Goal: Transaction & Acquisition: Purchase product/service

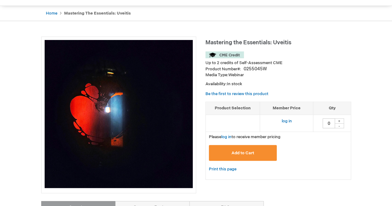
scroll to position [55, 0]
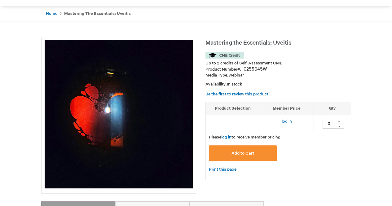
click at [287, 124] on td "log in" at bounding box center [286, 123] width 53 height 17
click at [287, 119] on link "log in" at bounding box center [287, 121] width 10 height 5
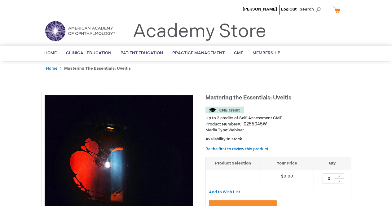
click at [342, 175] on div "+" at bounding box center [339, 176] width 9 height 5
type input "1"
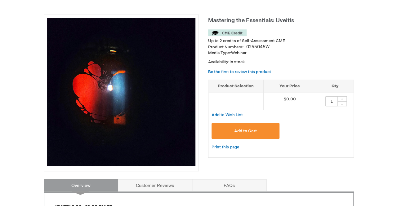
scroll to position [78, 0]
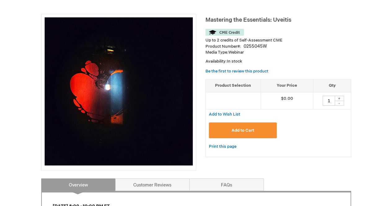
click at [250, 129] on span "Add to Cart" at bounding box center [243, 130] width 23 height 5
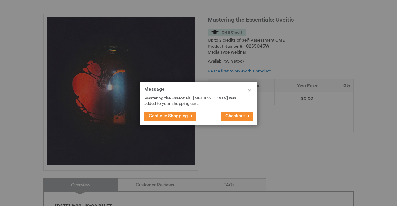
click at [235, 115] on span "Checkout" at bounding box center [236, 116] width 20 height 5
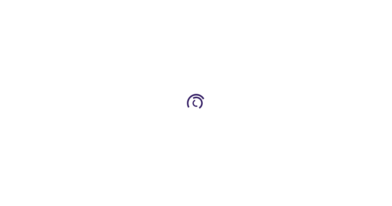
select select "US"
select select "57"
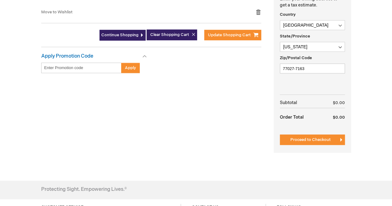
scroll to position [196, 0]
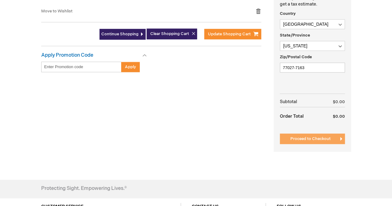
click at [319, 137] on span "Proceed to Checkout" at bounding box center [311, 139] width 40 height 5
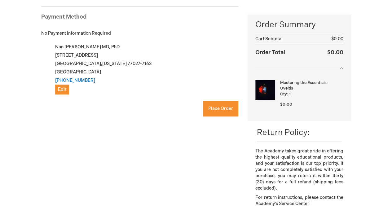
checkbox input "true"
click at [214, 103] on button "Place Order" at bounding box center [220, 109] width 35 height 16
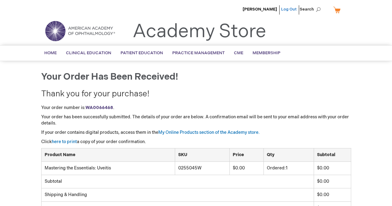
click at [293, 7] on link "Log Out" at bounding box center [289, 9] width 16 height 5
